Goal: Navigation & Orientation: Understand site structure

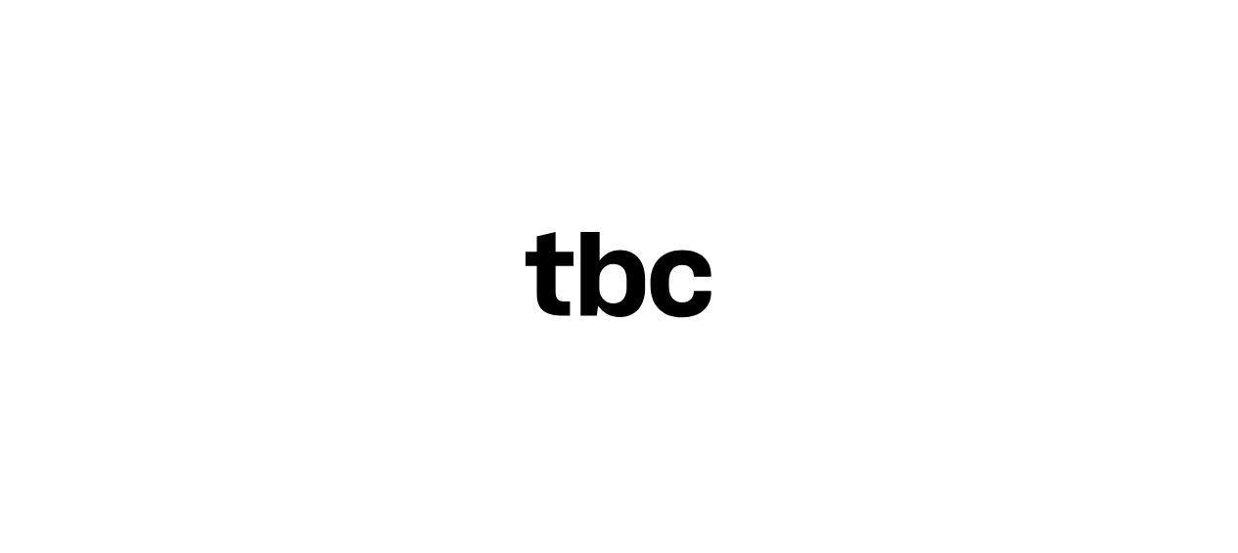
scroll to position [75, 0]
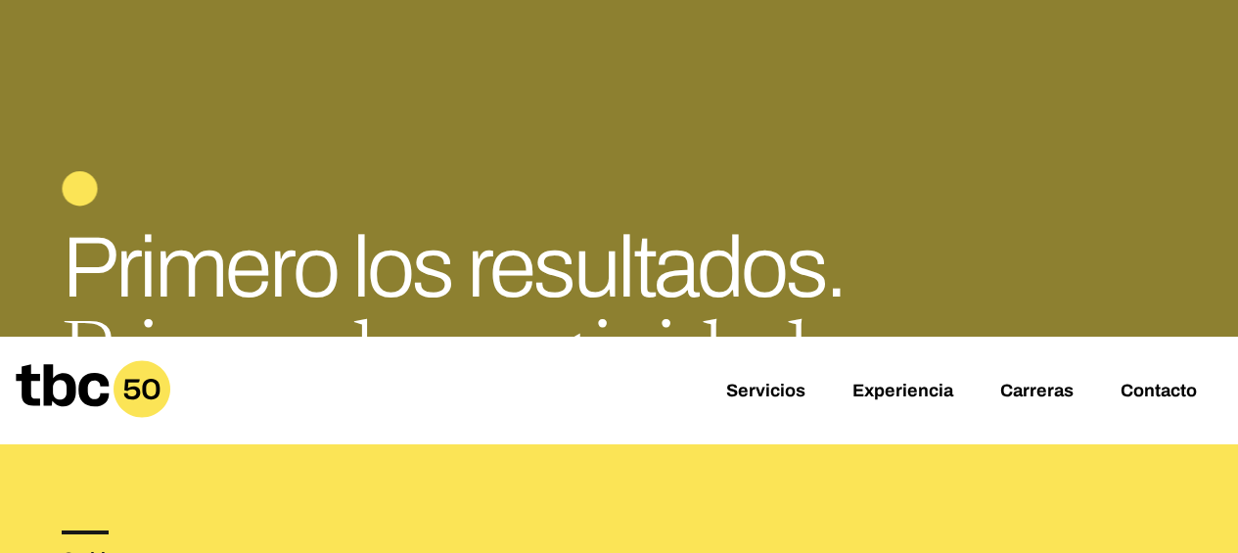
scroll to position [136, 0]
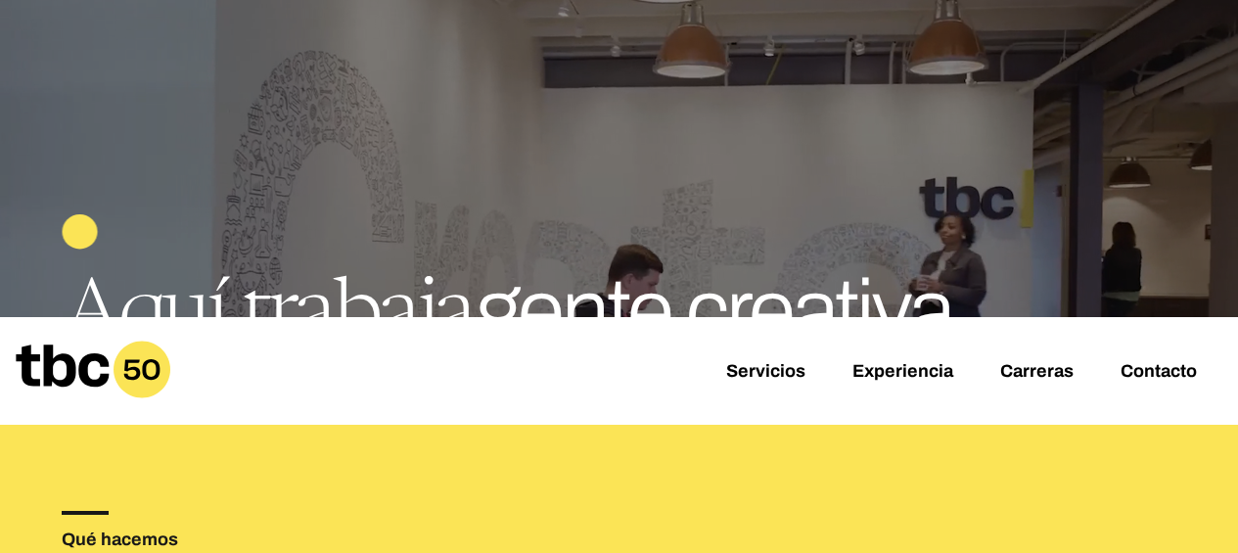
click at [771, 379] on font "Servicios" at bounding box center [765, 371] width 79 height 20
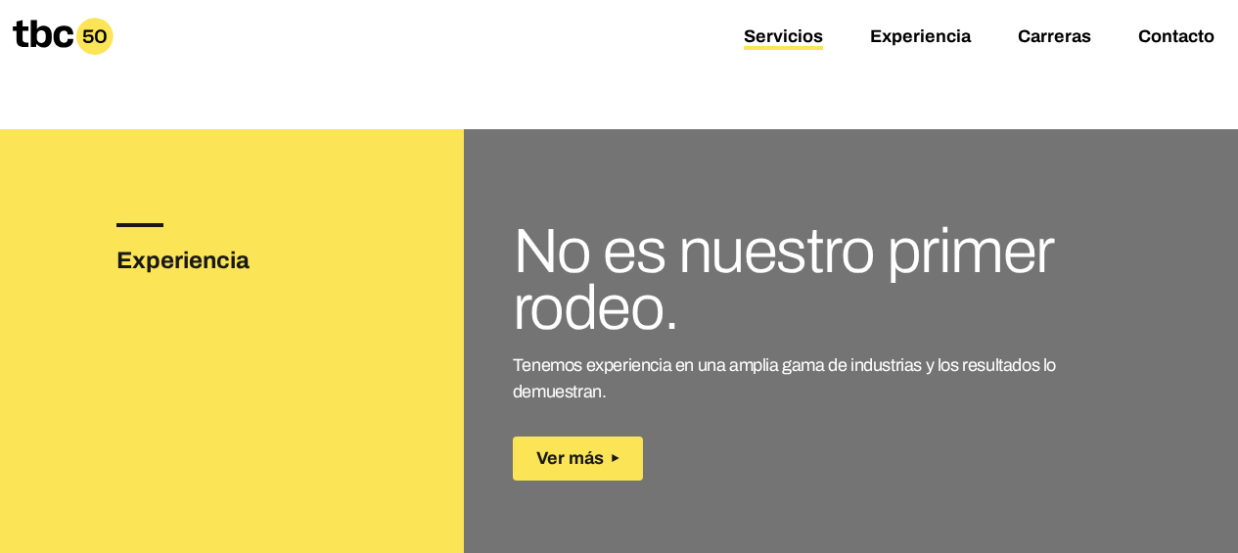
scroll to position [3452, 0]
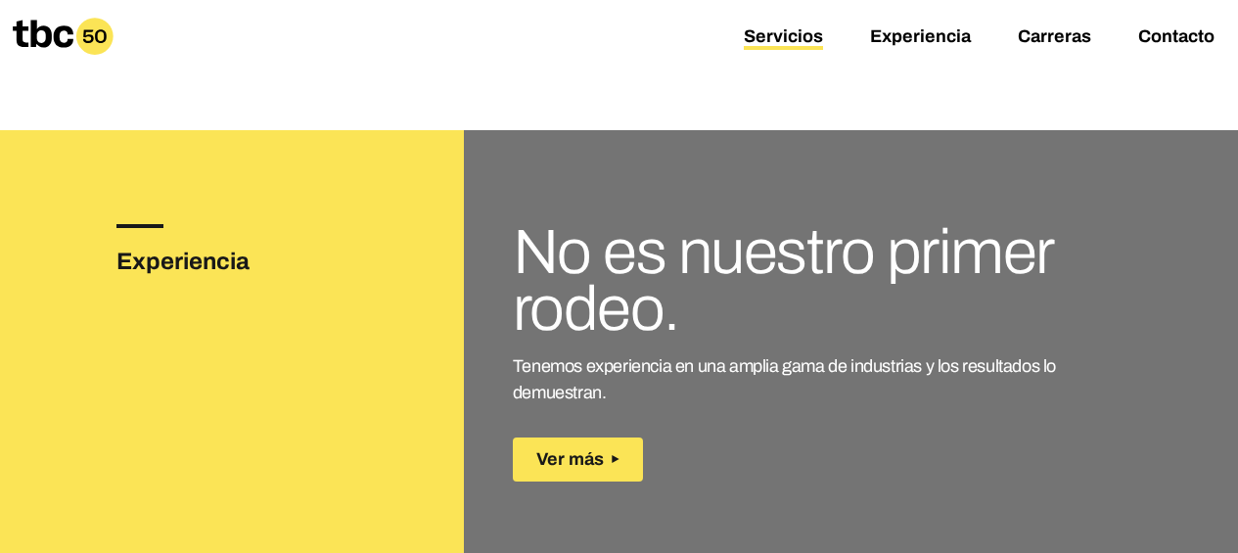
click at [606, 437] on button "Ver más" at bounding box center [578, 459] width 130 height 44
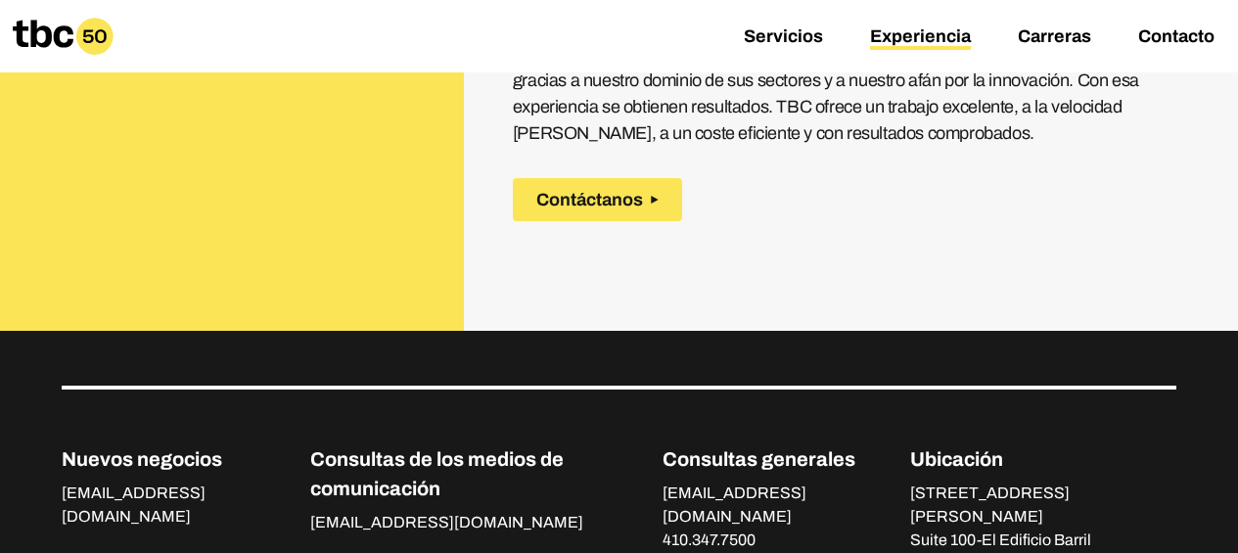
scroll to position [2725, 0]
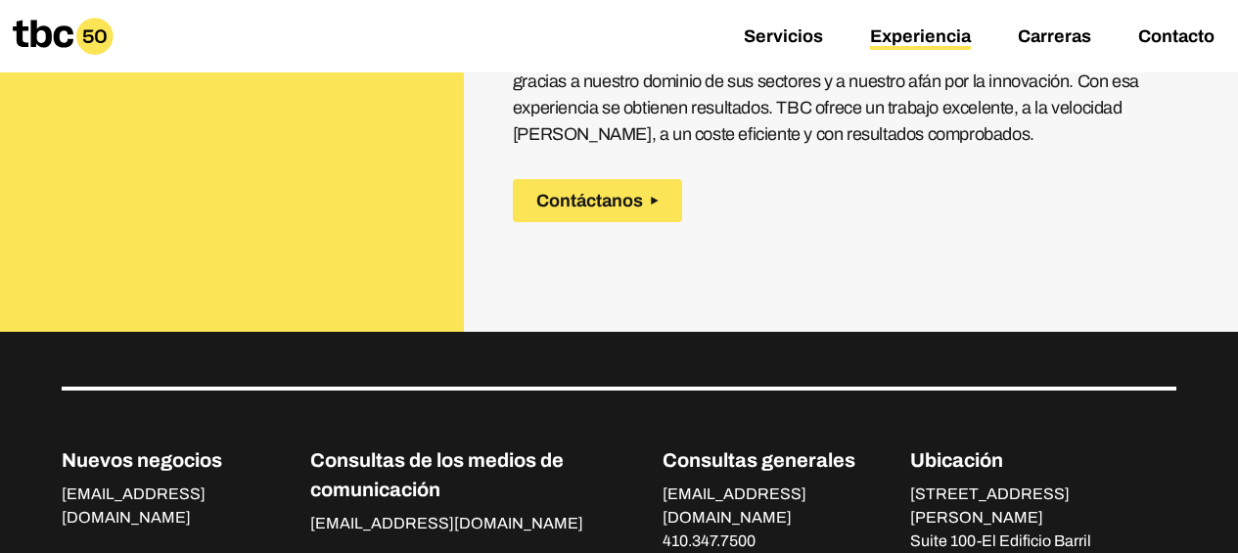
click at [800, 46] on link "Servicios" at bounding box center [783, 37] width 79 height 23
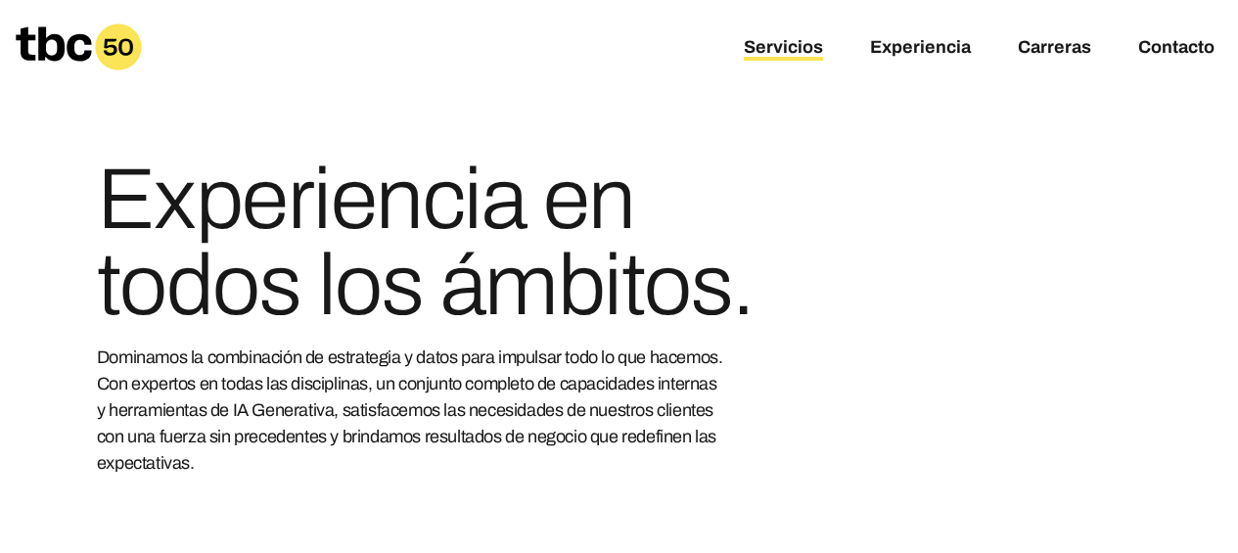
click at [913, 45] on font "Experiencia" at bounding box center [920, 47] width 101 height 20
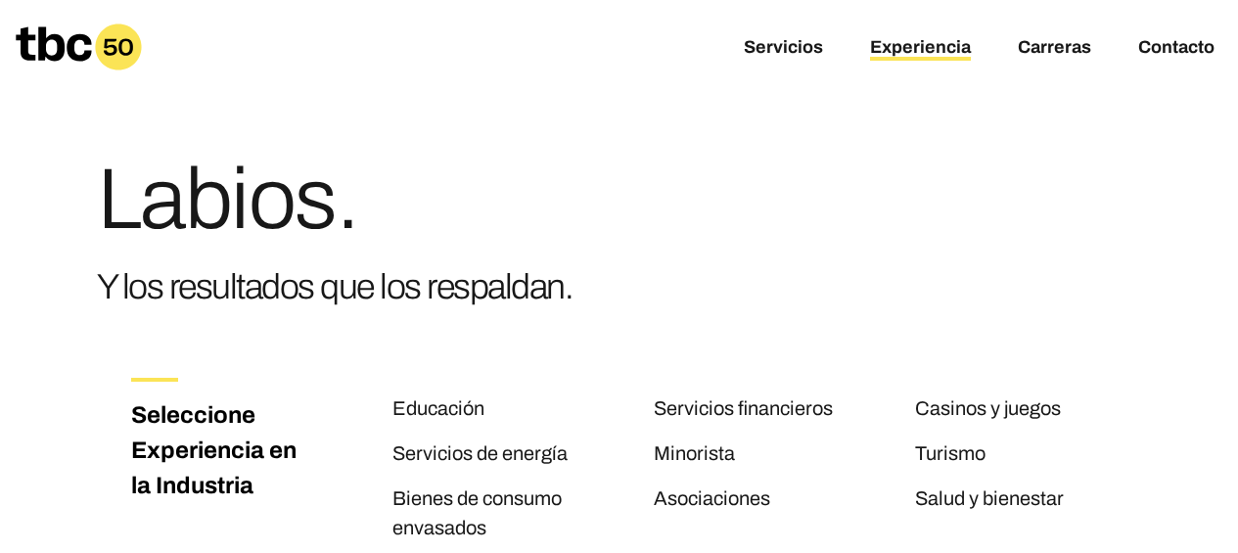
drag, startPoint x: 1082, startPoint y: 33, endPoint x: 1061, endPoint y: 49, distance: 26.6
click at [1061, 49] on div "Servicios Experiencia Carreras Contacto" at bounding box center [619, 47] width 1238 height 94
click at [1061, 49] on font "Carreras" at bounding box center [1054, 47] width 73 height 20
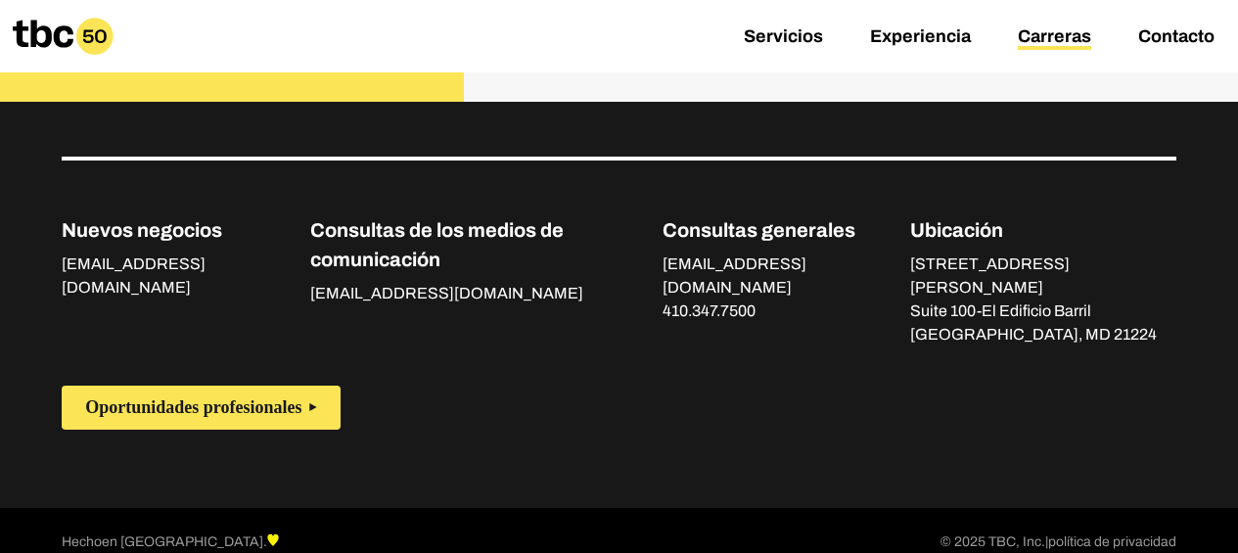
scroll to position [1298, 0]
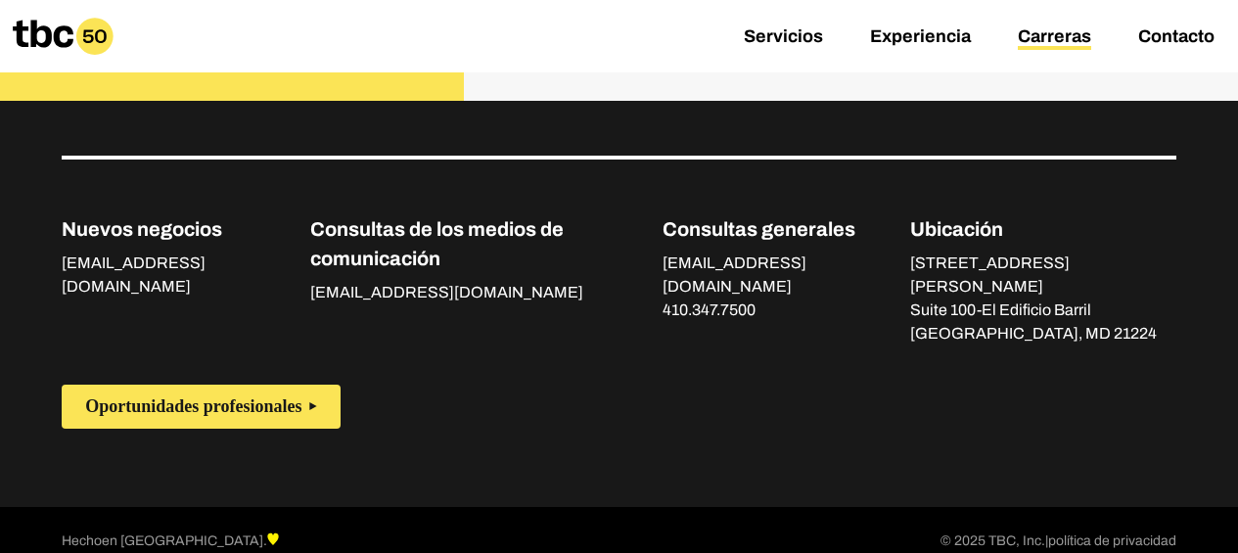
click at [1158, 40] on font "Contacto" at bounding box center [1176, 36] width 76 height 20
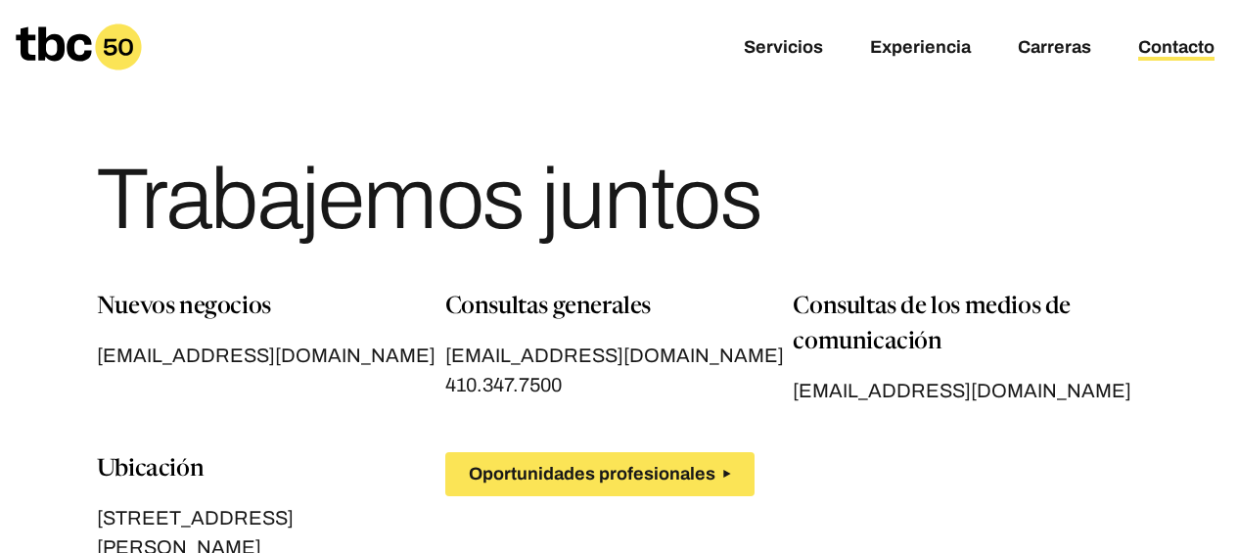
click at [68, 32] on icon at bounding box center [79, 46] width 126 height 47
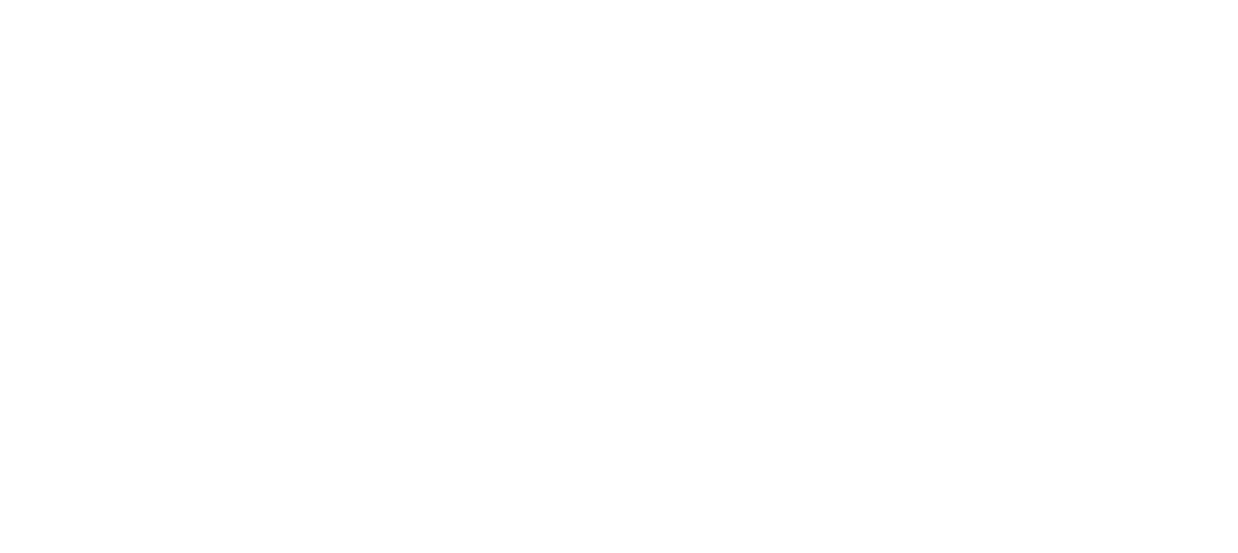
scroll to position [75, 0]
